Goal: Contribute content: Add original content to the website for others to see

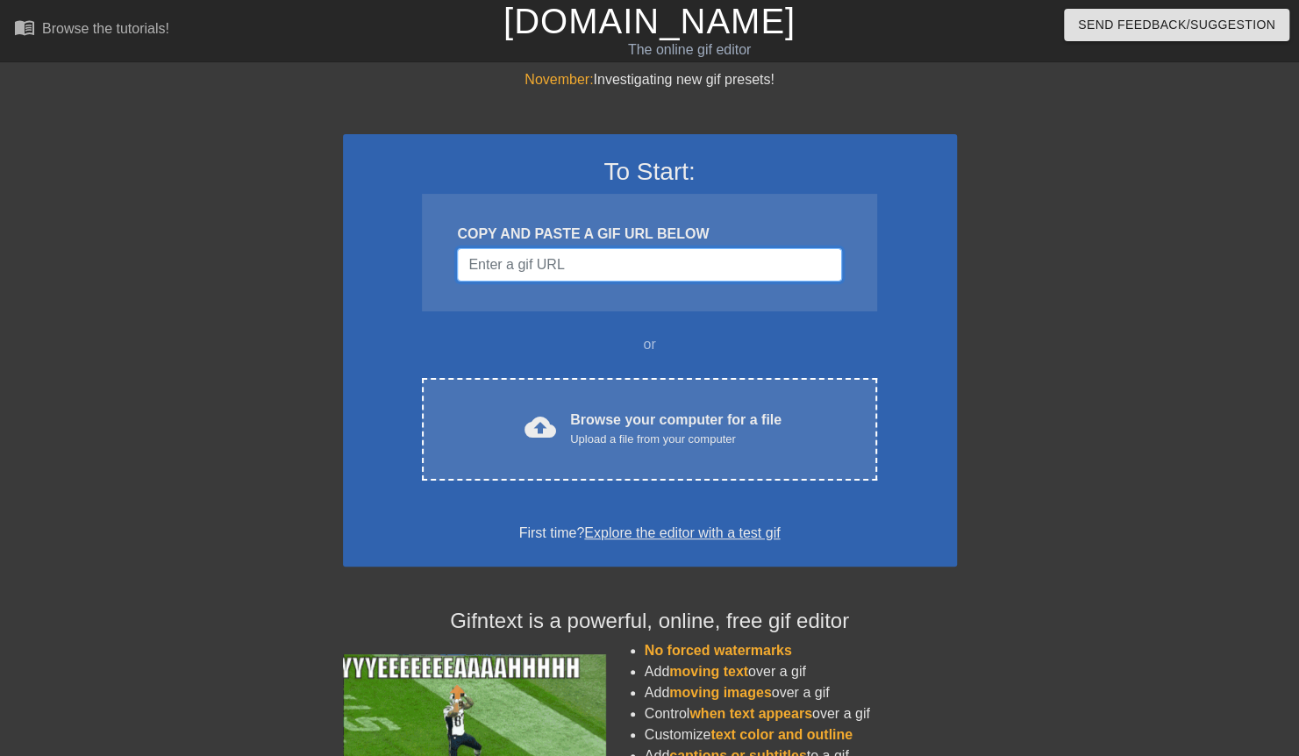
click at [568, 272] on input "Username" at bounding box center [649, 264] width 384 height 33
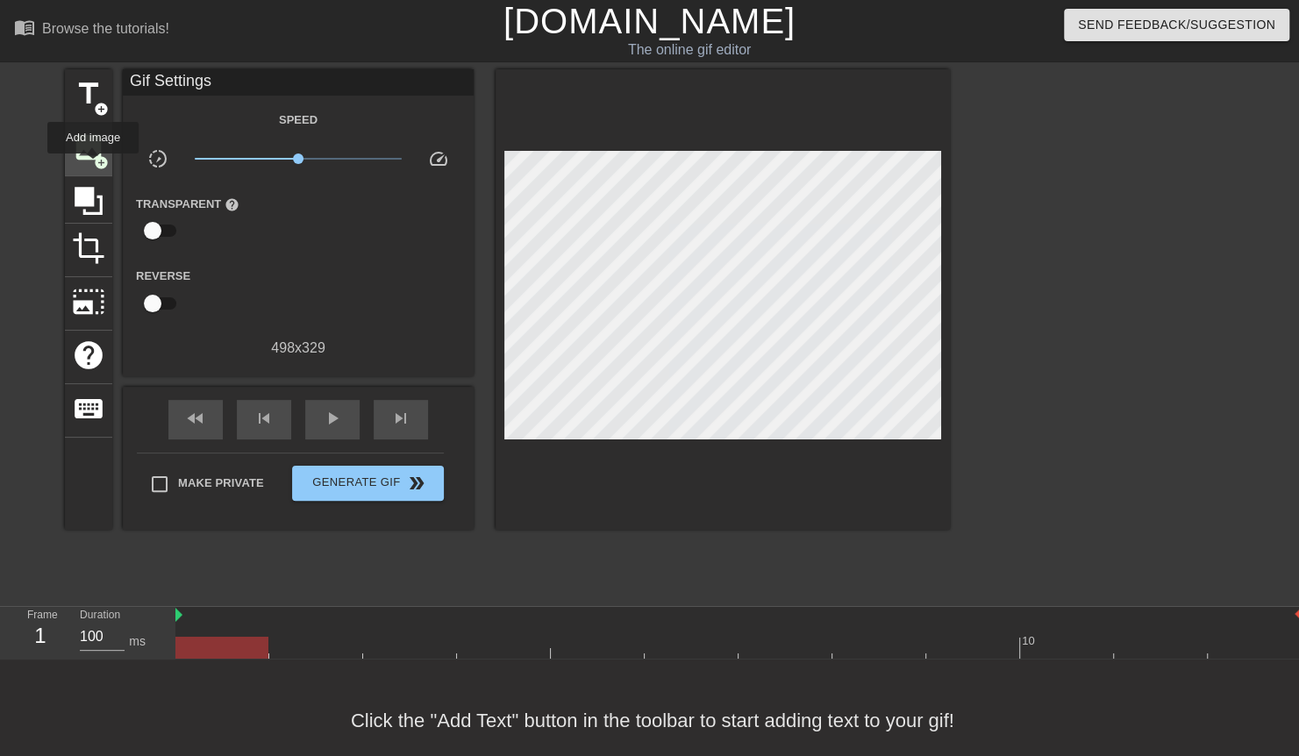
click at [94, 163] on span "add_circle" at bounding box center [101, 162] width 15 height 15
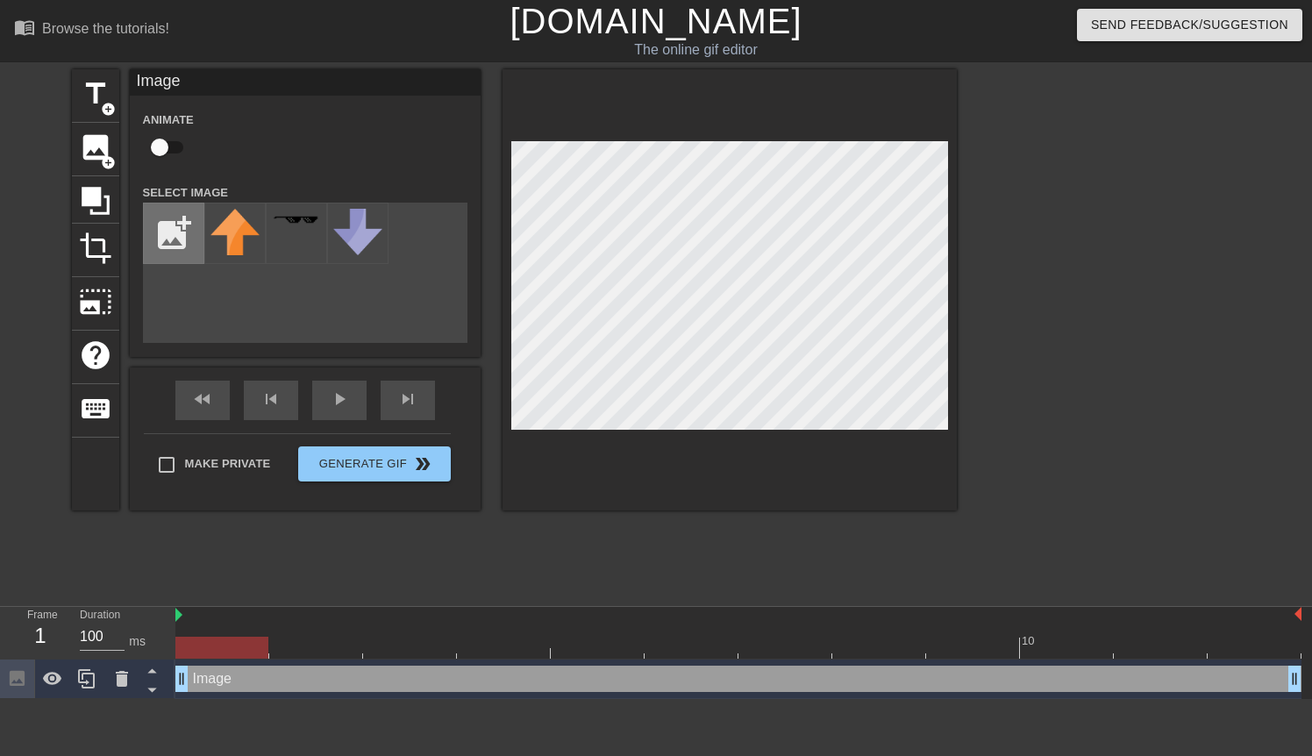
click at [170, 231] on input "file" at bounding box center [174, 233] width 60 height 60
type input "C:\fakepath\Screenshot [DATE] 170754.png"
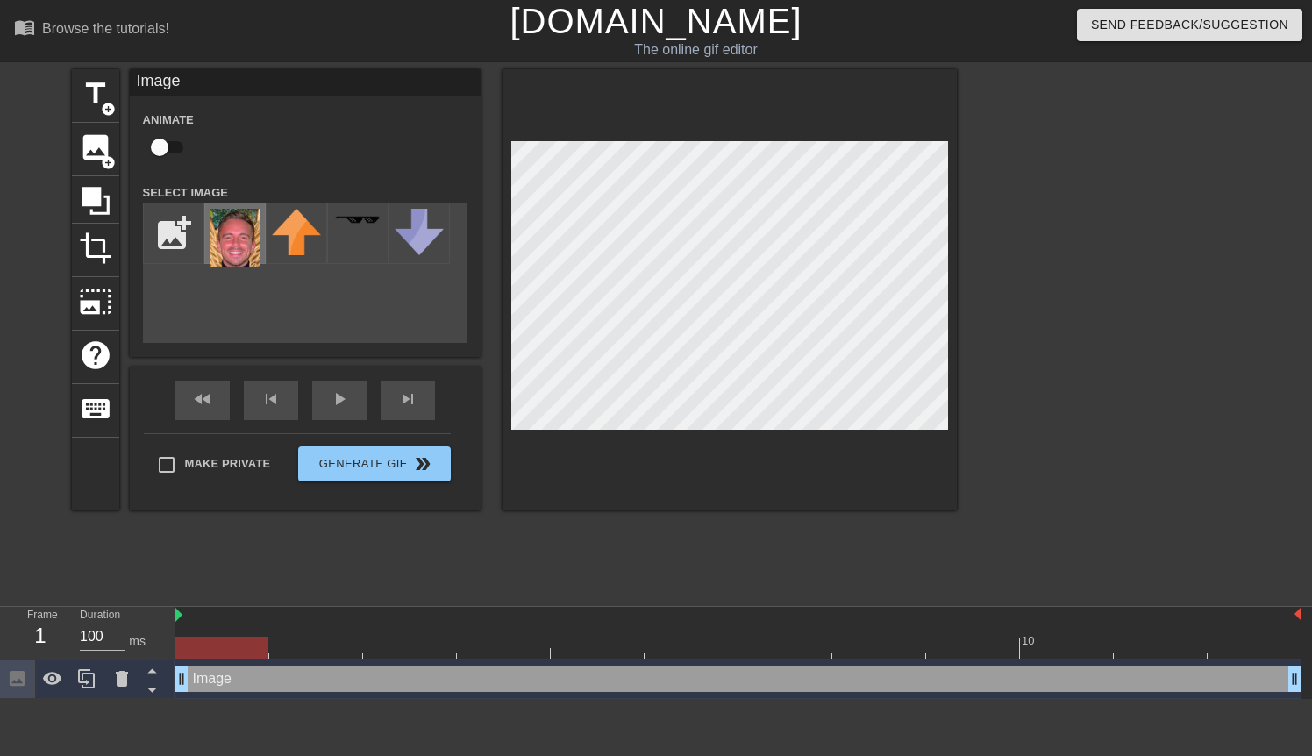
click at [237, 256] on img at bounding box center [235, 238] width 49 height 59
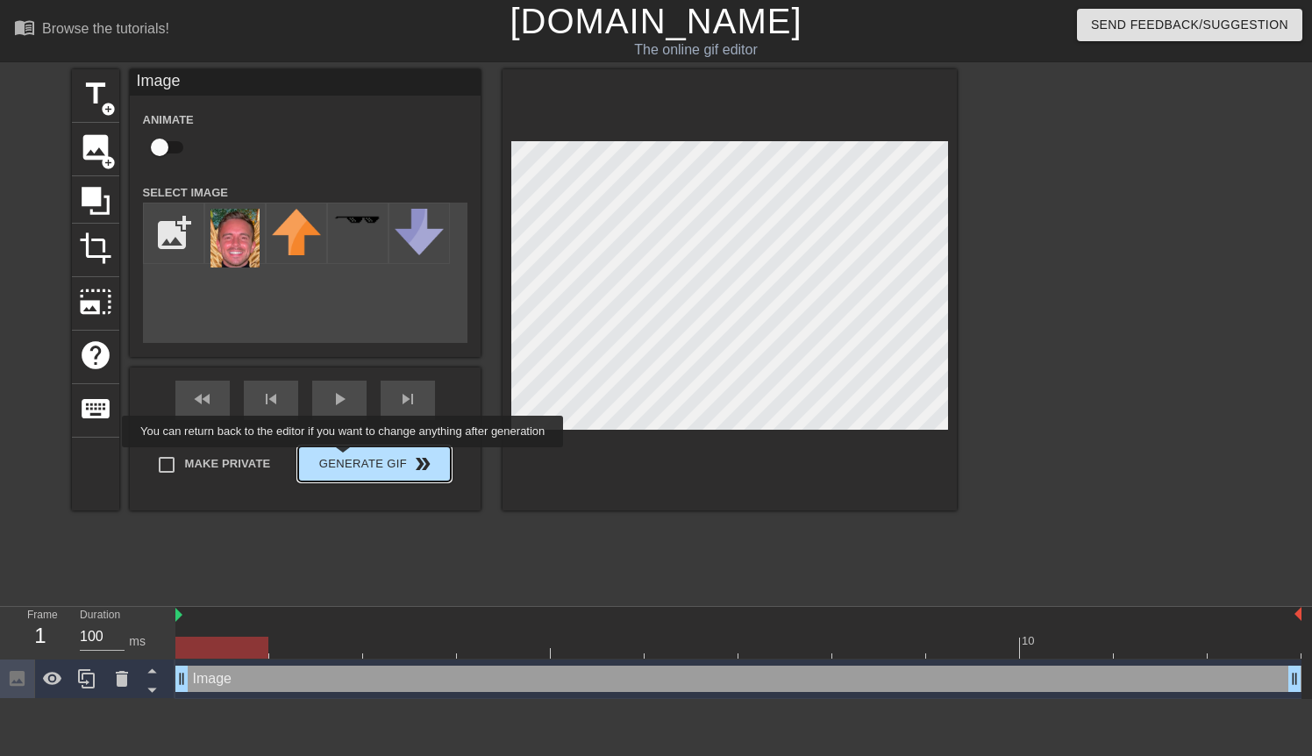
click at [345, 460] on div "Make Private Generate Gif double_arrow" at bounding box center [297, 467] width 307 height 69
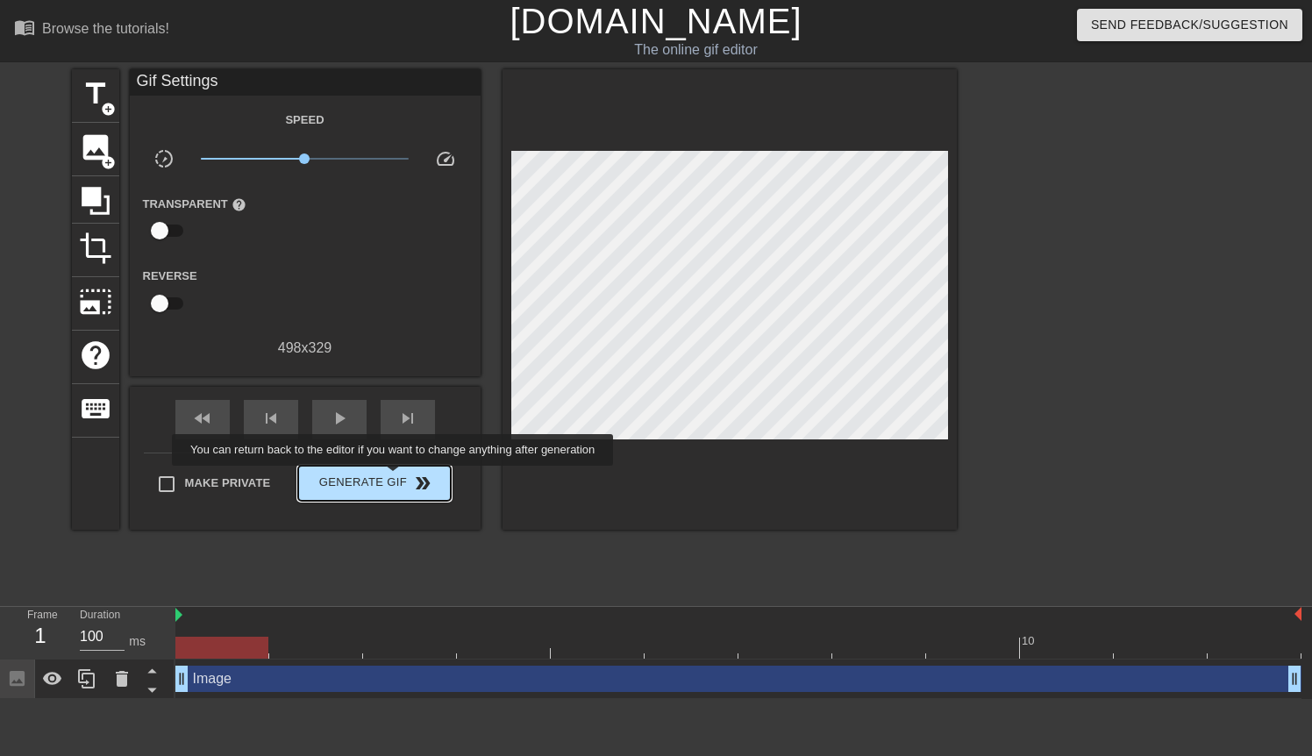
click at [395, 478] on span "Generate Gif double_arrow" at bounding box center [374, 483] width 138 height 21
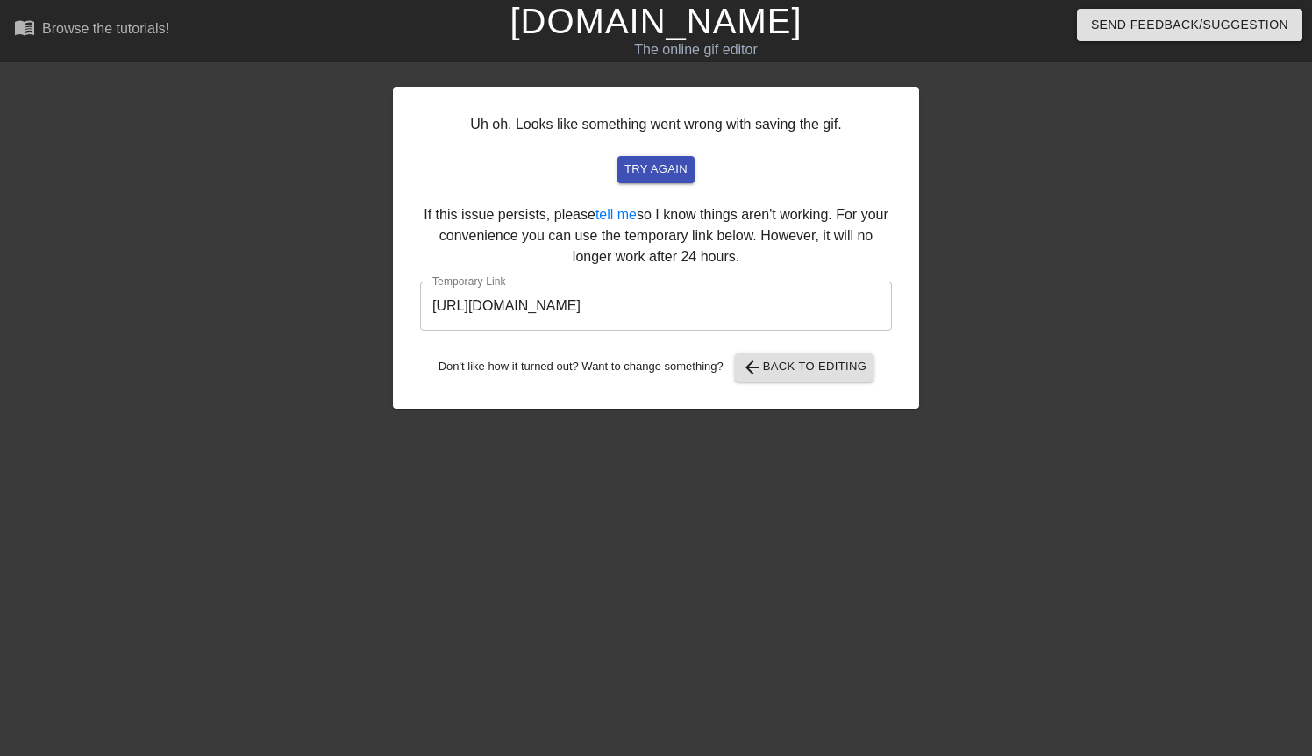
click at [623, 303] on input "[URL][DOMAIN_NAME]" at bounding box center [656, 306] width 472 height 49
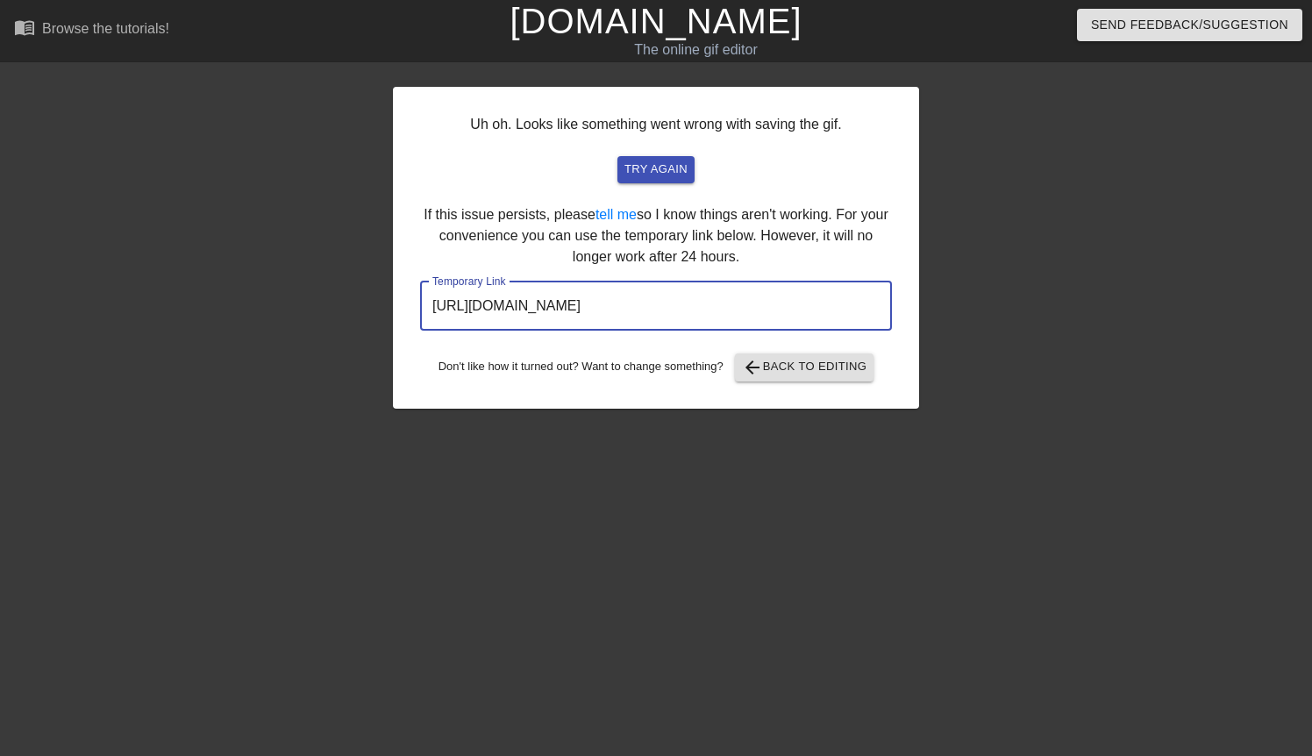
click at [623, 303] on input "[URL][DOMAIN_NAME]" at bounding box center [656, 306] width 472 height 49
